Goal: Task Accomplishment & Management: Complete application form

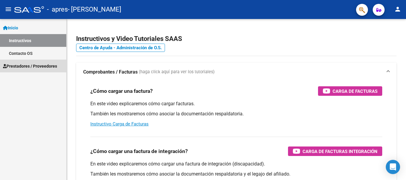
click at [31, 68] on span "Prestadores / Proveedores" at bounding box center [30, 66] width 54 height 7
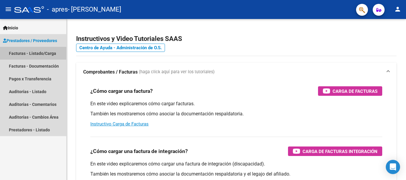
click at [36, 55] on link "Facturas - Listado/Carga" at bounding box center [33, 53] width 66 height 13
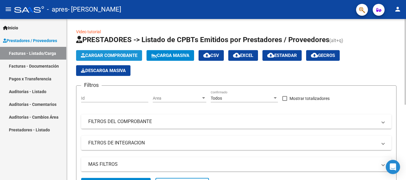
click at [100, 57] on span "Cargar Comprobante" at bounding box center [109, 55] width 56 height 5
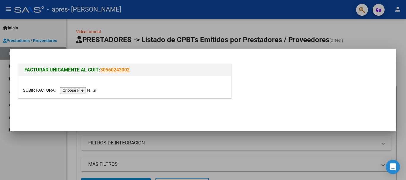
click at [80, 90] on input "file" at bounding box center [60, 90] width 75 height 6
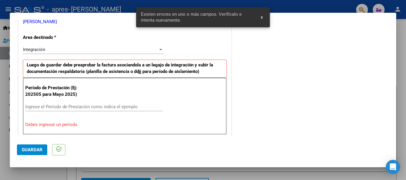
scroll to position [137, 0]
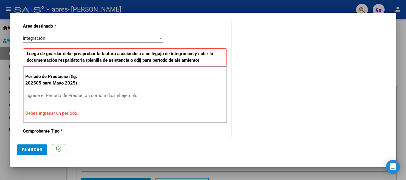
click at [70, 95] on input "Ingrese el Período de Prestación como indica el ejemplo" at bounding box center [93, 95] width 137 height 5
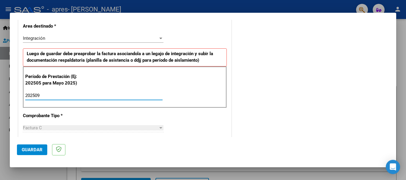
type input "202509"
click at [195, 113] on div "CUIT * 27-28056206-3 Ingresar CUIT ANALISIS PRESTADOR [PERSON_NAME] [PERSON_NAM…" at bounding box center [124, 180] width 213 height 447
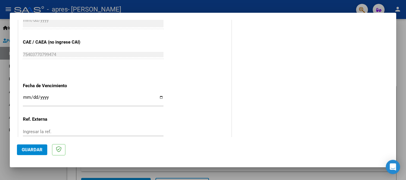
scroll to position [375, 0]
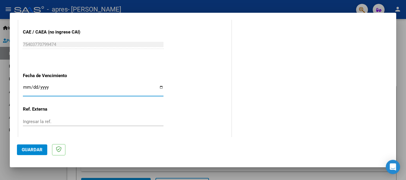
click at [26, 86] on input "Ingresar la fecha" at bounding box center [93, 90] width 140 height 10
type input "[DATE]"
click at [44, 123] on input "Ingresar la ref." at bounding box center [93, 121] width 140 height 5
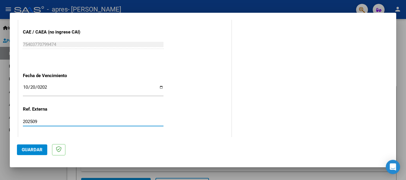
type input "202509"
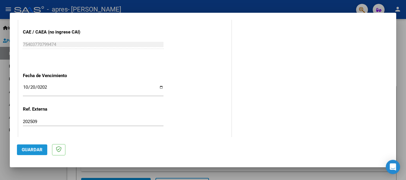
click at [28, 148] on span "Guardar" at bounding box center [32, 149] width 21 height 5
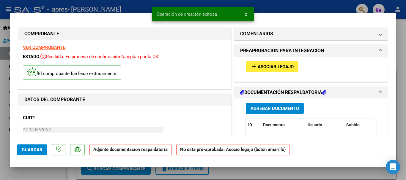
click at [259, 68] on span "Asociar Legajo" at bounding box center [276, 66] width 36 height 5
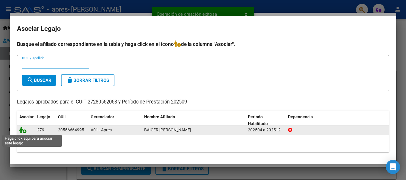
click at [26, 131] on icon at bounding box center [22, 130] width 7 height 7
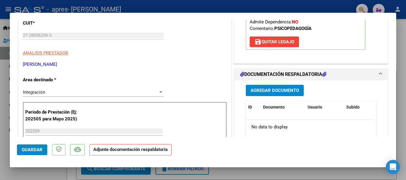
scroll to position [119, 0]
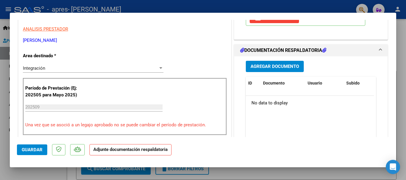
click at [287, 70] on button "Agregar Documento" at bounding box center [275, 66] width 58 height 11
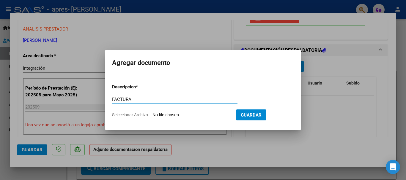
type input "FACTURA"
click at [185, 116] on input "Seleccionar Archivo" at bounding box center [191, 116] width 79 height 6
type input "C:\fakepath\27280562063_011_00002_00000490.pdf"
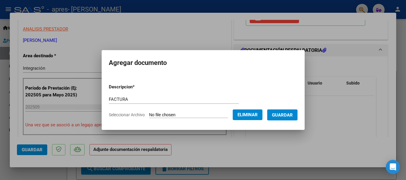
click at [291, 117] on span "Guardar" at bounding box center [282, 115] width 21 height 5
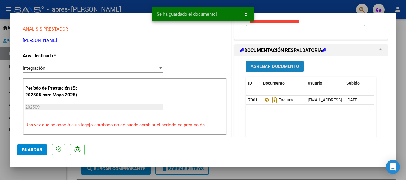
click at [273, 69] on span "Agregar Documento" at bounding box center [274, 66] width 48 height 5
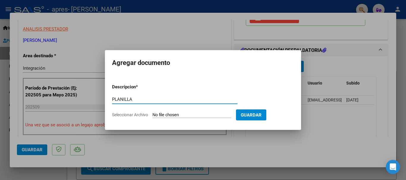
type input "PLANILLA"
click at [203, 113] on input "Seleccionar Archivo" at bounding box center [191, 116] width 79 height 6
type input "C:\fakepath\Baicer psicop02102025.pdf"
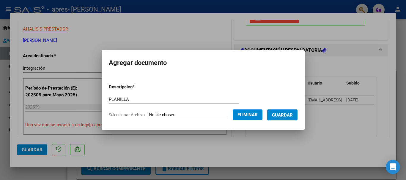
click at [291, 115] on span "Guardar" at bounding box center [282, 115] width 21 height 5
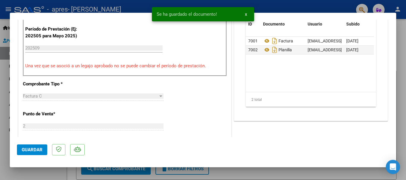
scroll to position [178, 0]
click at [30, 151] on span "Guardar" at bounding box center [32, 149] width 21 height 5
click at [236, 173] on div at bounding box center [203, 90] width 406 height 180
type input "$ 0,00"
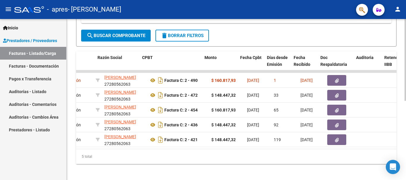
scroll to position [0, 145]
